Goal: Transaction & Acquisition: Purchase product/service

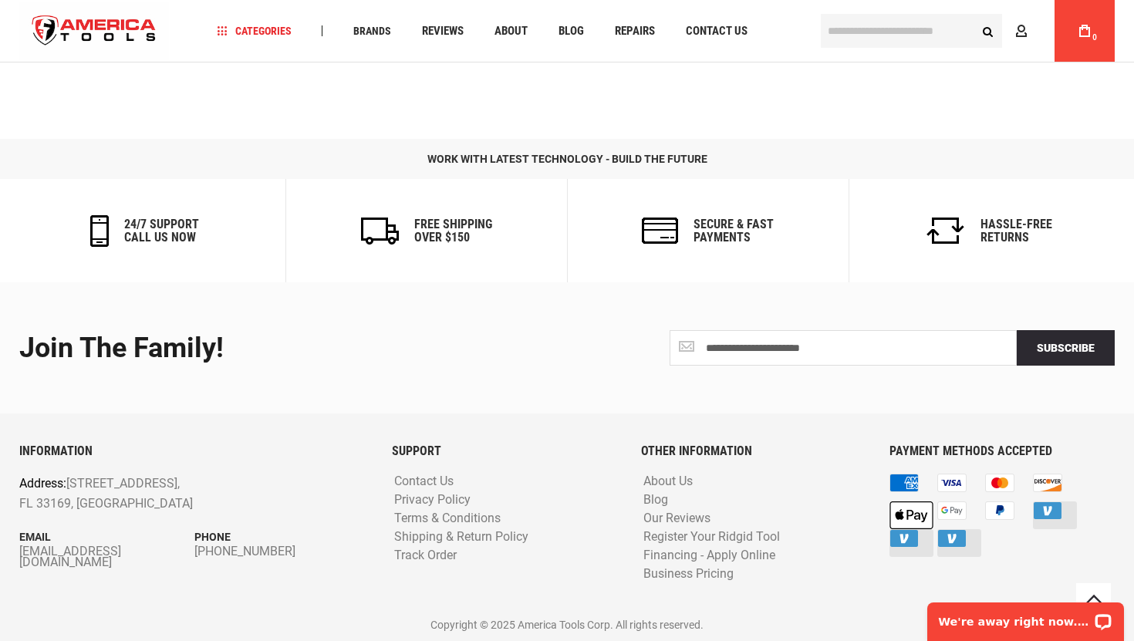
scroll to position [1931, 0]
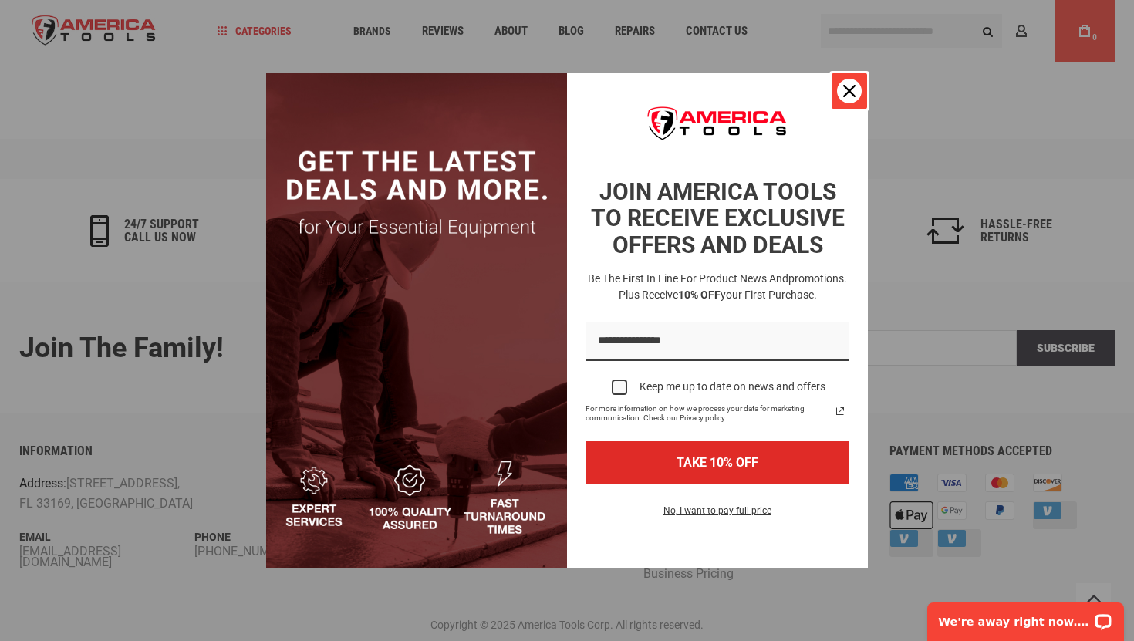
click at [846, 94] on icon "close icon" at bounding box center [849, 91] width 12 height 12
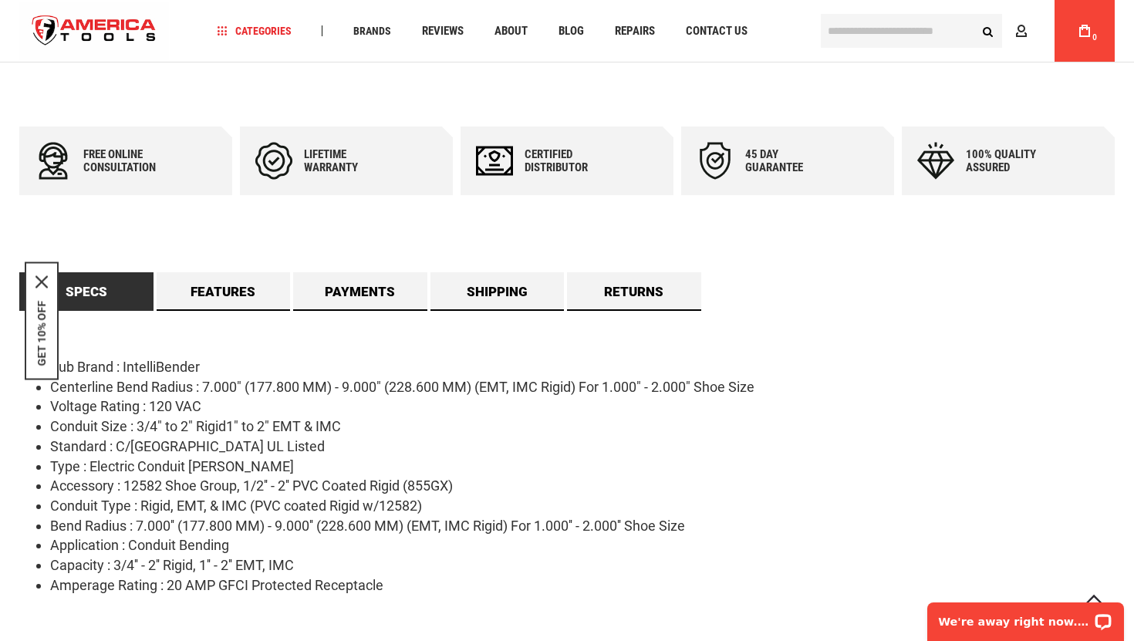
scroll to position [0, 0]
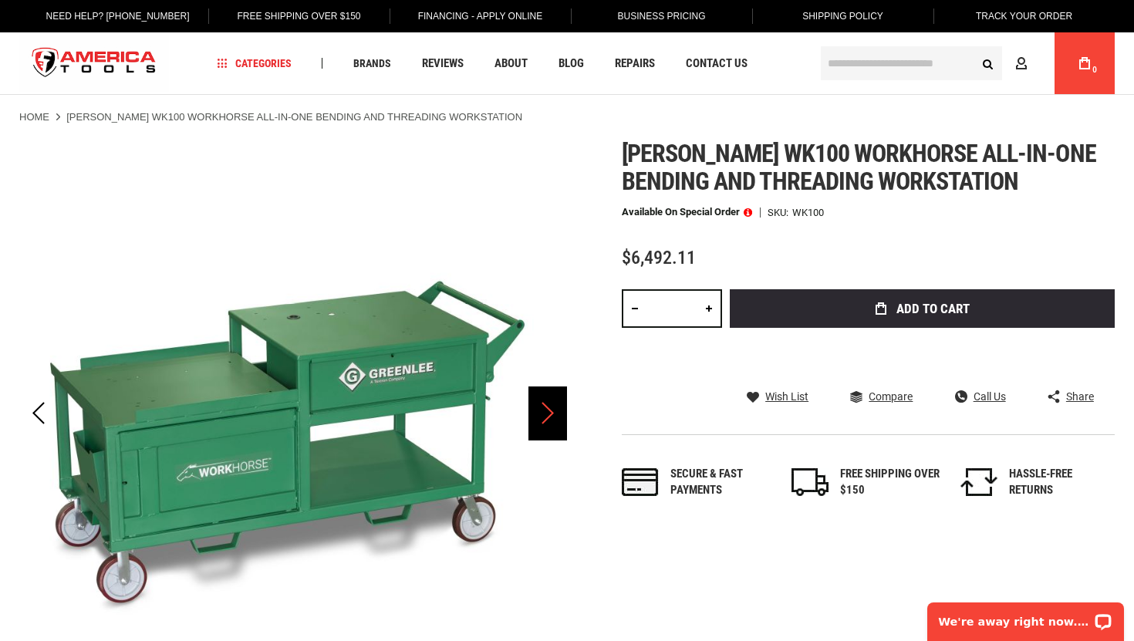
click at [544, 411] on div "Next" at bounding box center [547, 413] width 39 height 54
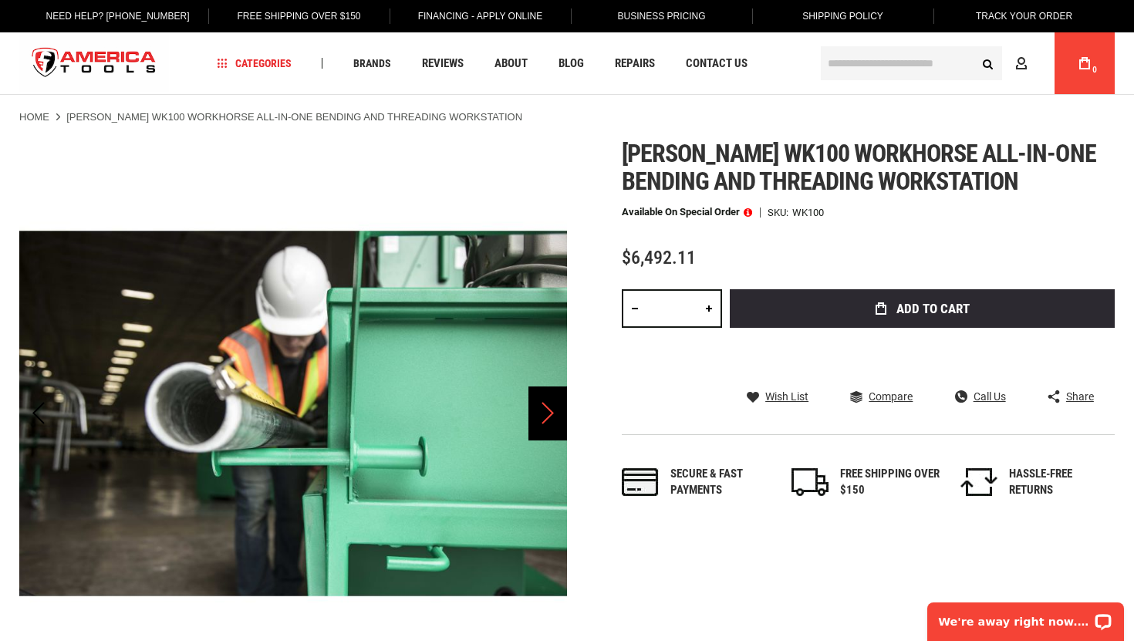
click at [544, 411] on div "Next" at bounding box center [547, 413] width 39 height 54
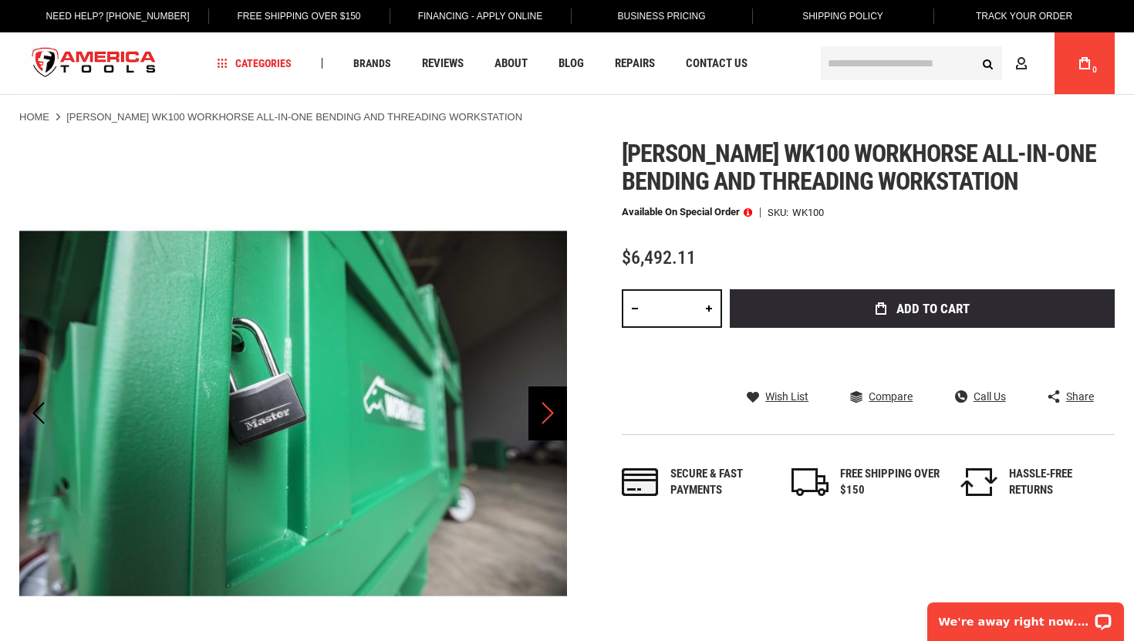
click at [544, 411] on div "Next" at bounding box center [547, 413] width 39 height 54
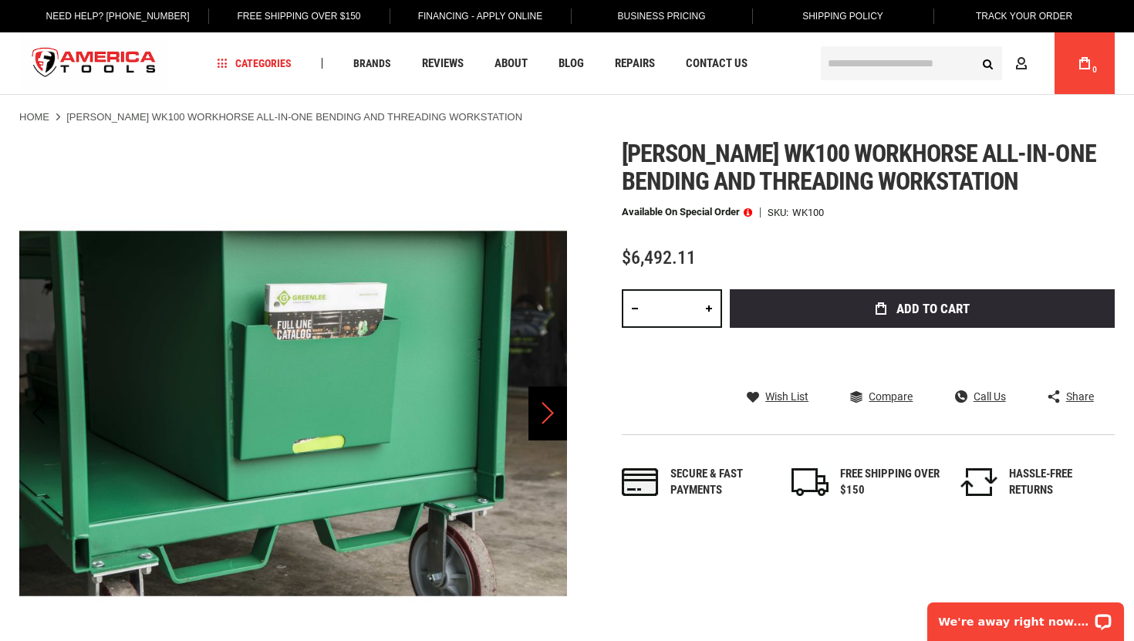
click at [544, 411] on div "Next" at bounding box center [547, 413] width 39 height 54
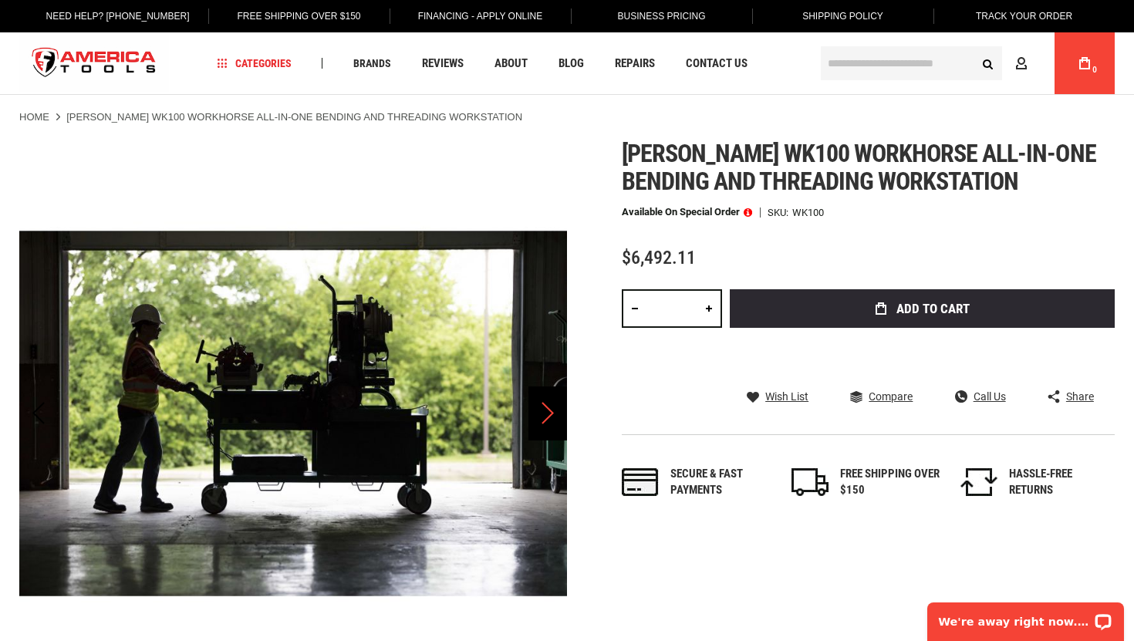
click at [544, 411] on div "Next" at bounding box center [547, 413] width 39 height 54
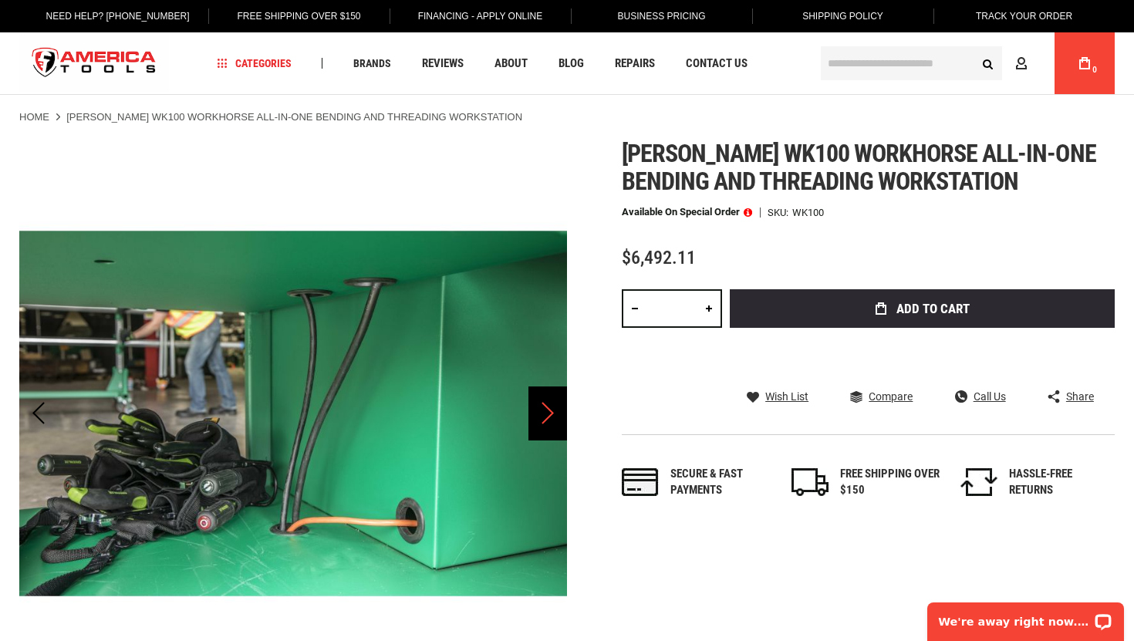
click at [547, 411] on div "Next" at bounding box center [547, 413] width 39 height 54
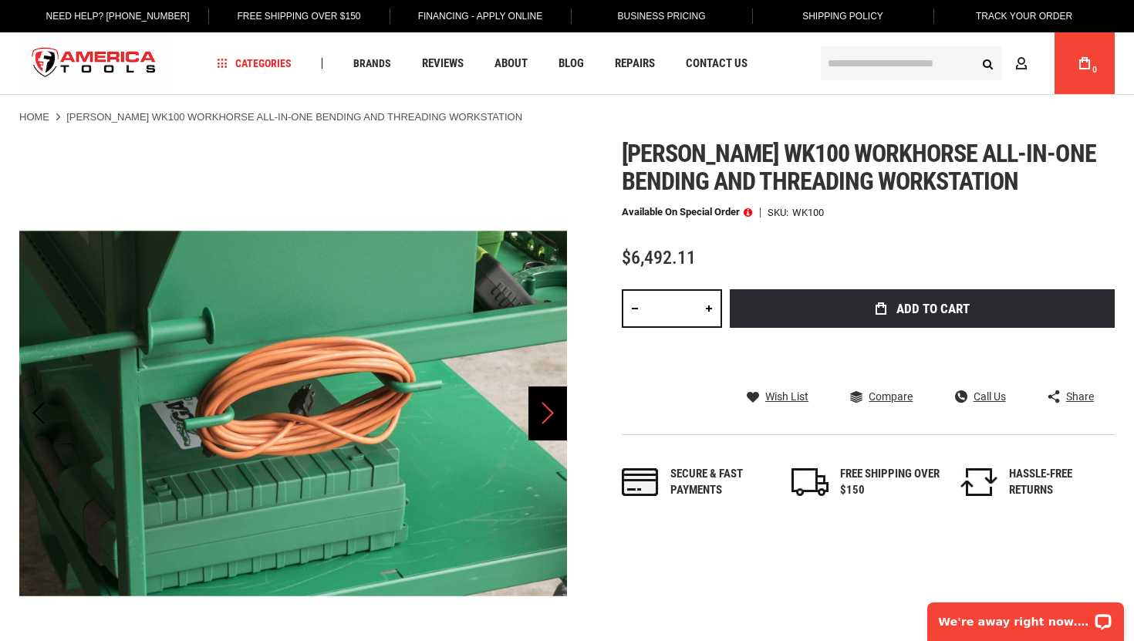
click at [546, 411] on div "Next" at bounding box center [547, 413] width 39 height 54
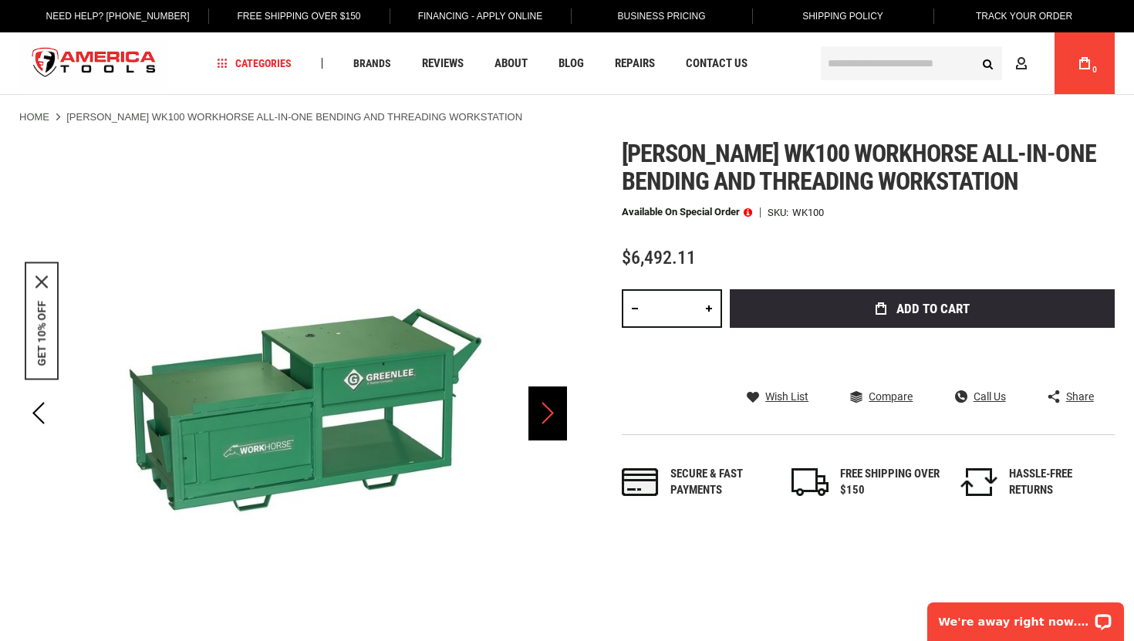
click at [546, 411] on div "Next" at bounding box center [547, 413] width 39 height 54
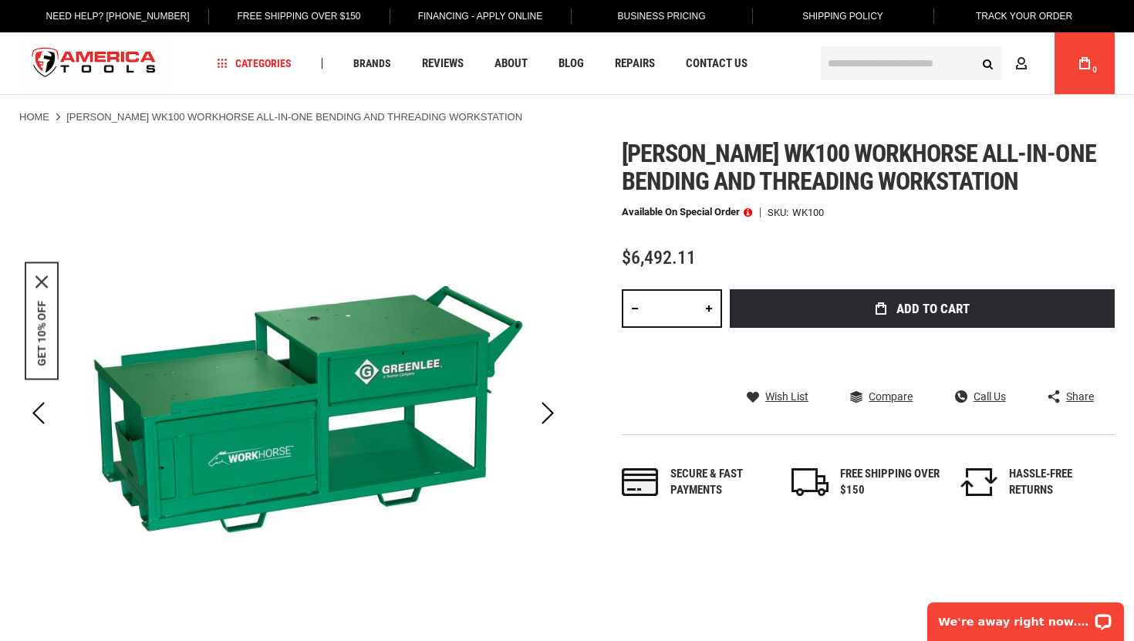
click at [546, 411] on div "Next" at bounding box center [547, 413] width 39 height 54
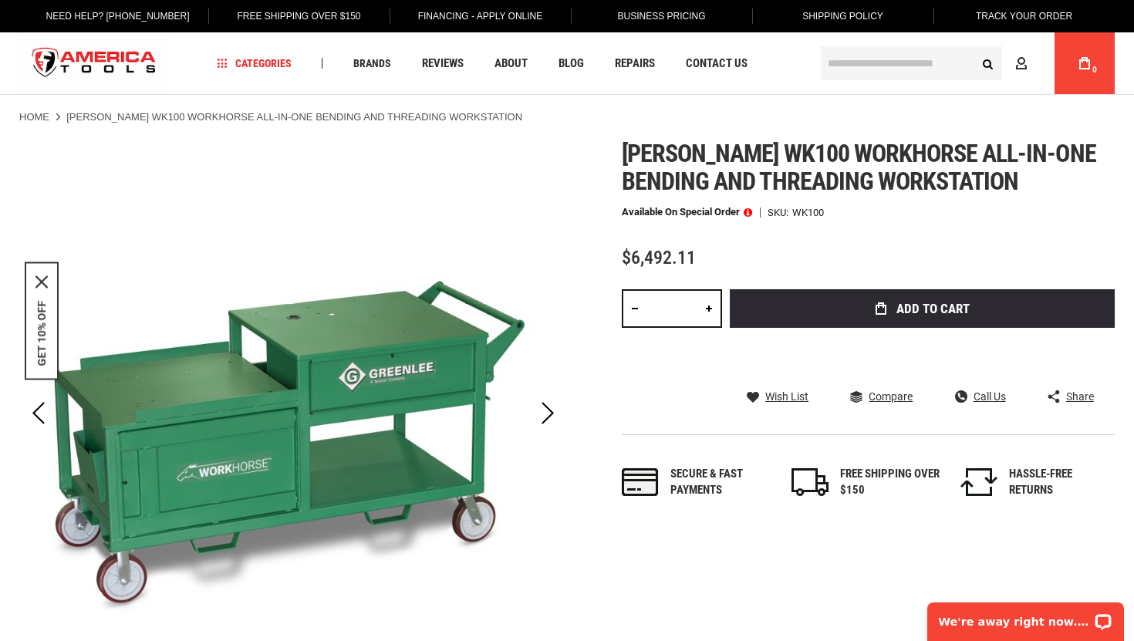
click at [546, 411] on div "Next" at bounding box center [547, 413] width 39 height 54
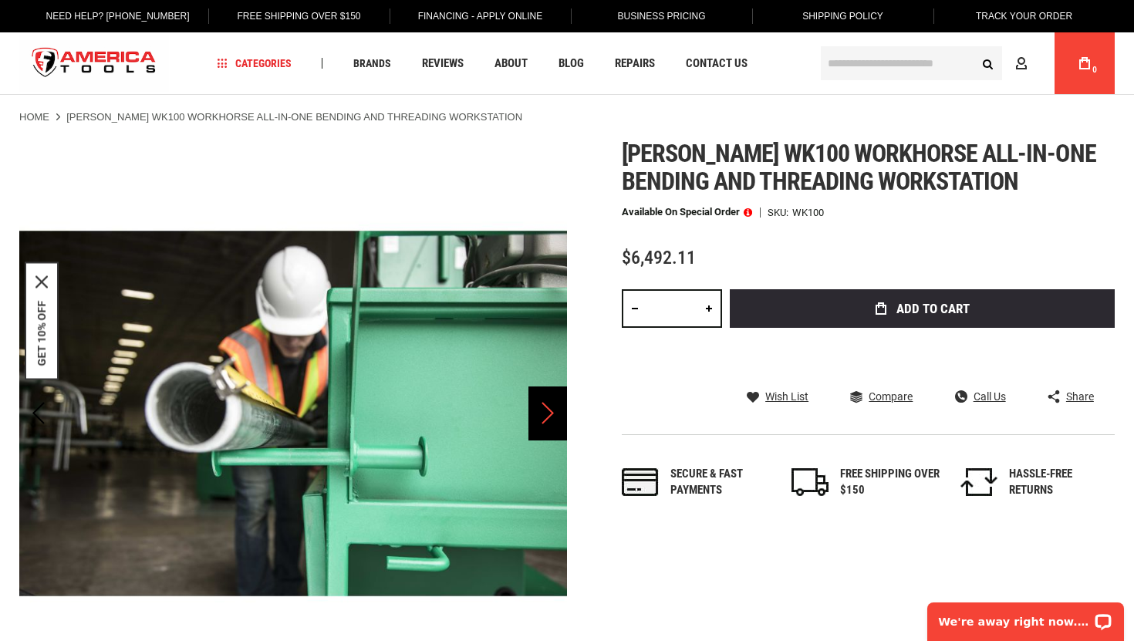
click at [546, 410] on div "Next" at bounding box center [547, 413] width 39 height 54
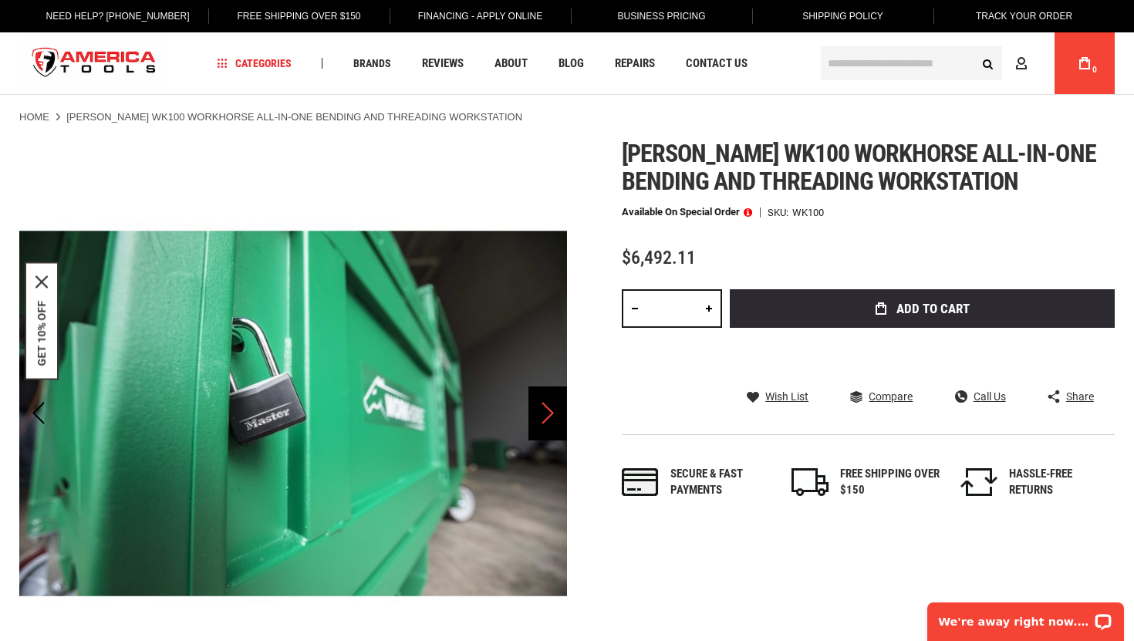
click at [546, 410] on div "Next" at bounding box center [547, 413] width 39 height 54
